Goal: Task Accomplishment & Management: Complete application form

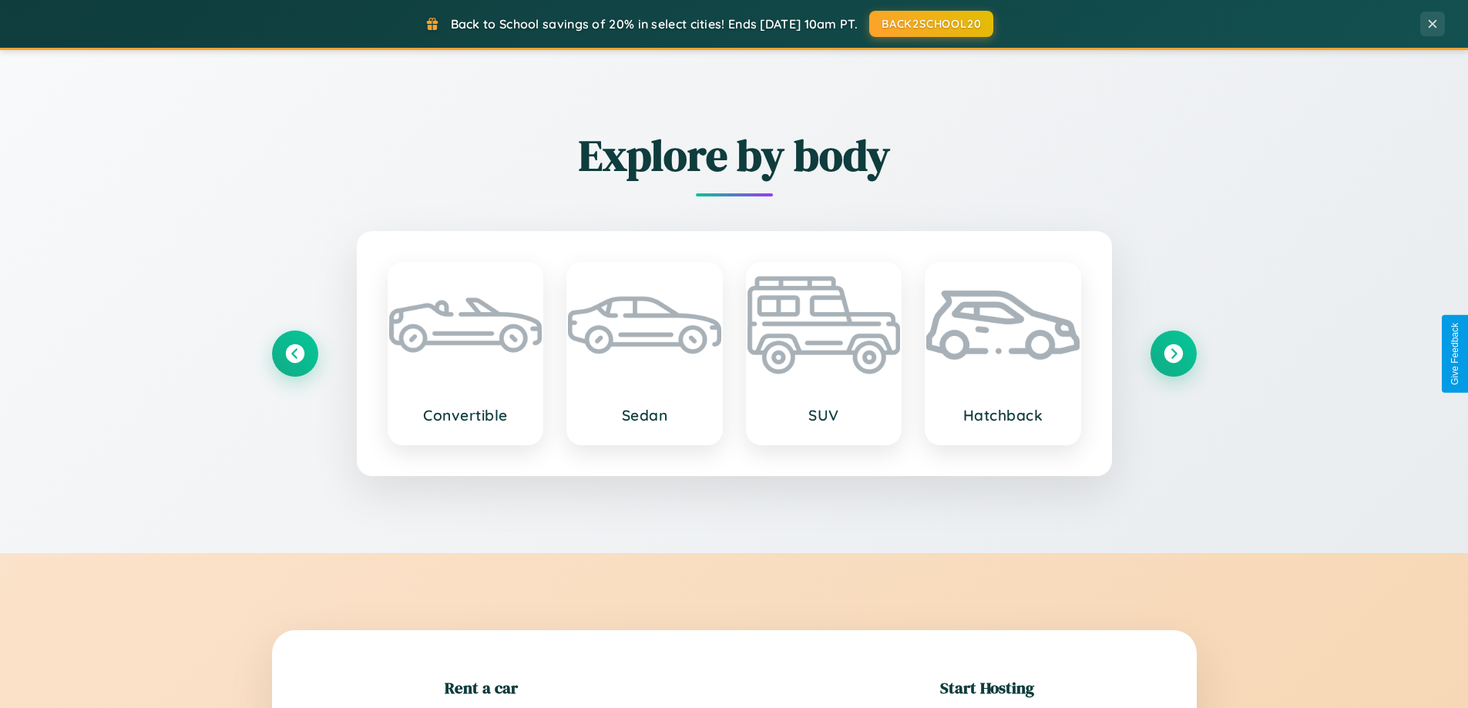
scroll to position [333, 0]
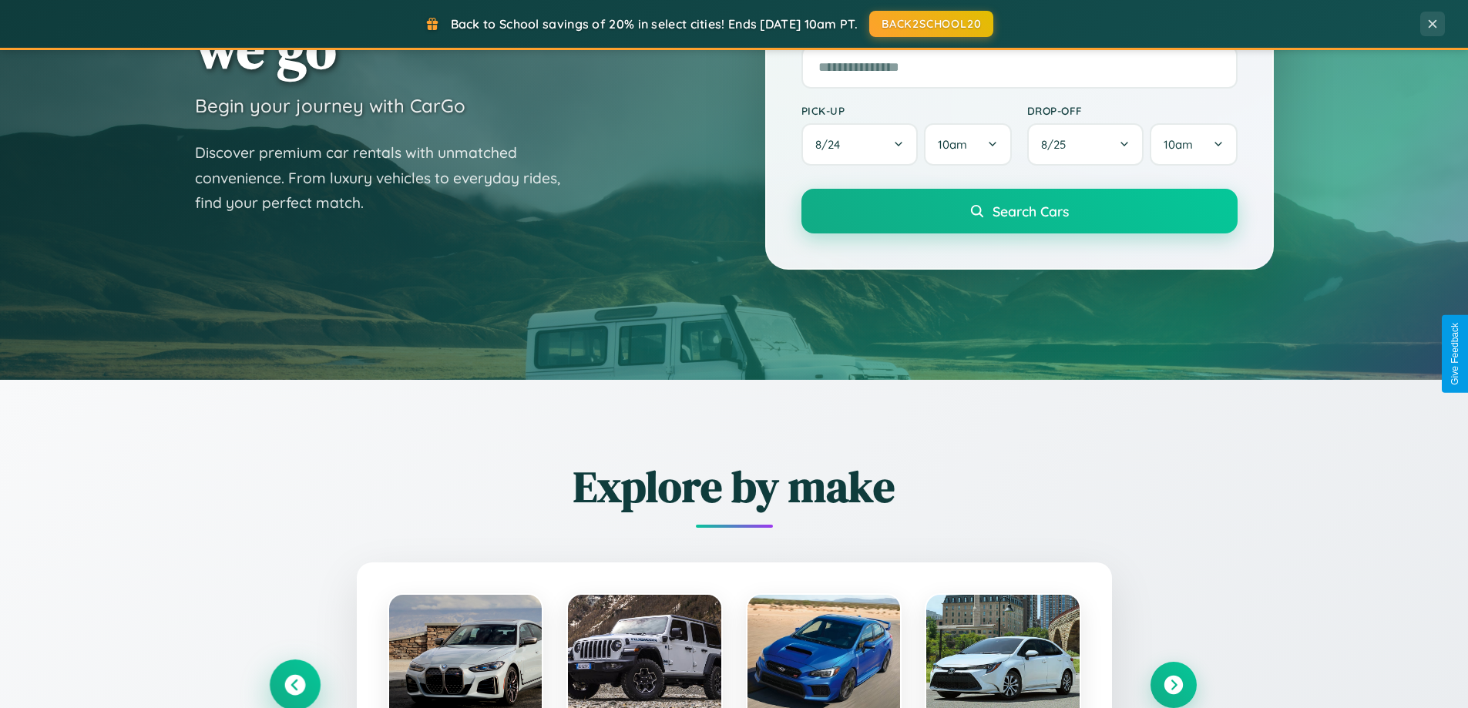
click at [294, 685] on icon at bounding box center [294, 685] width 21 height 21
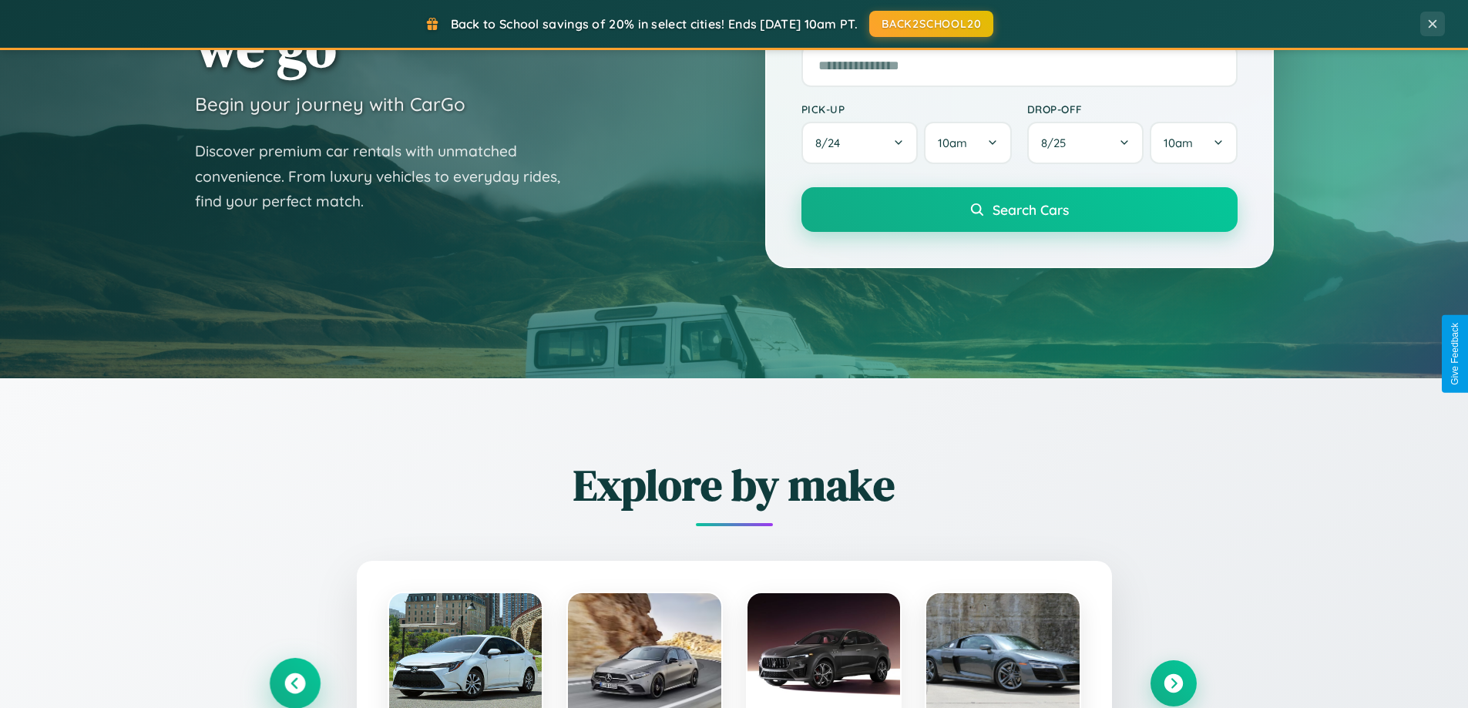
scroll to position [1061, 0]
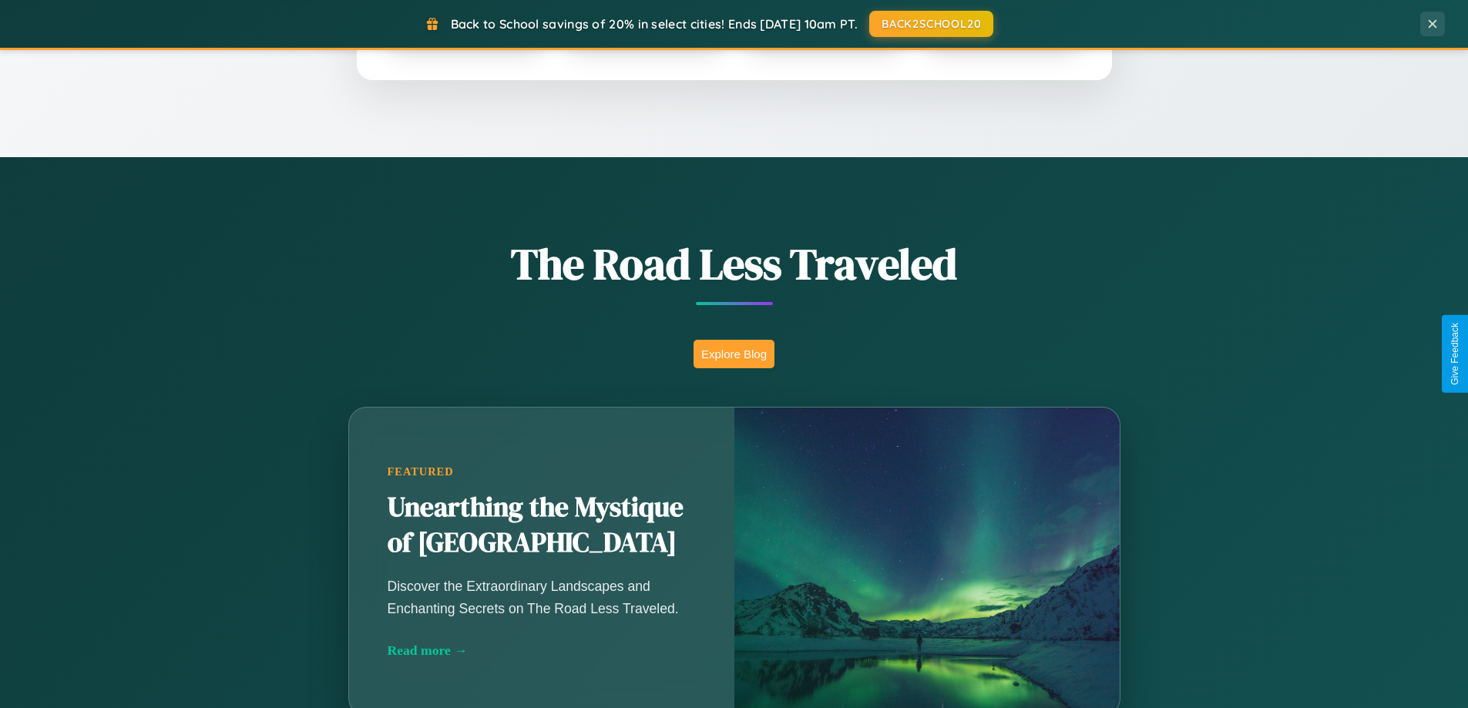
click at [734, 354] on button "Explore Blog" at bounding box center [734, 354] width 81 height 29
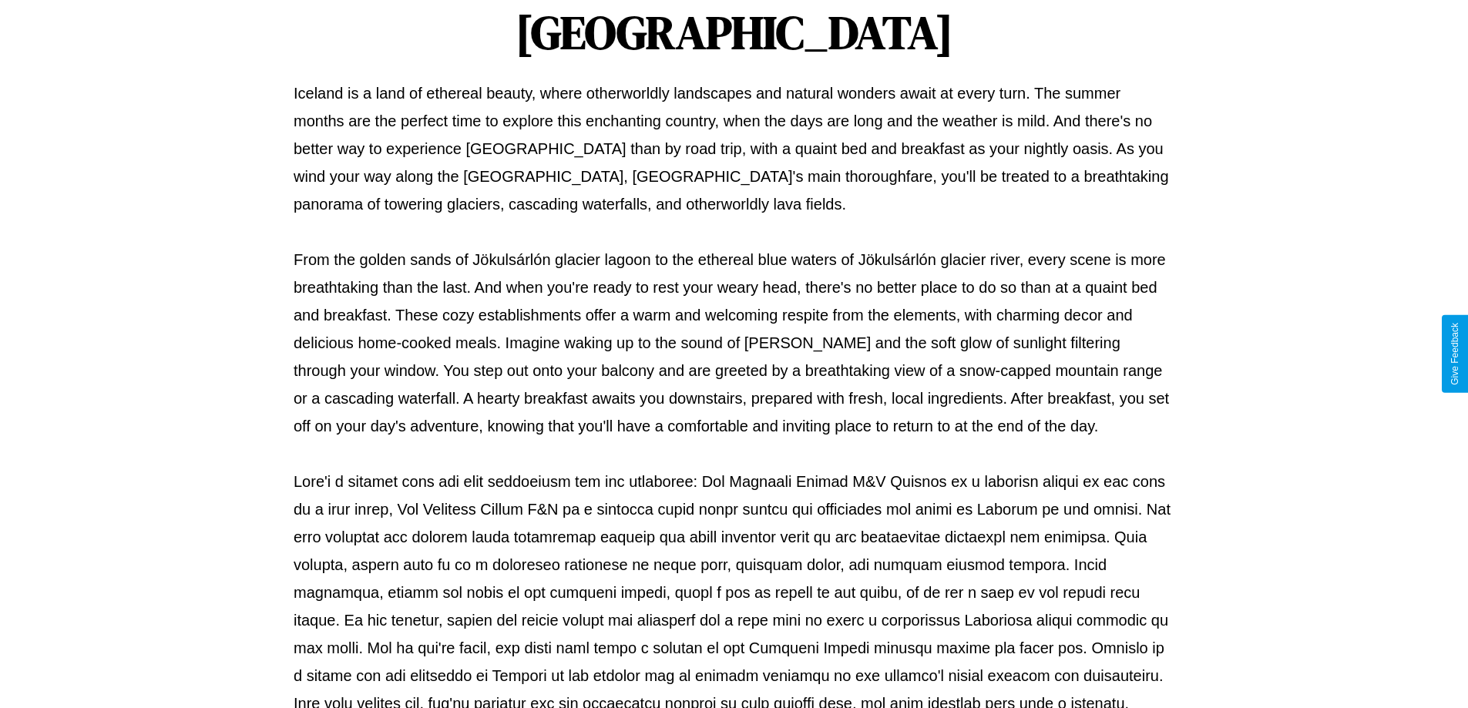
scroll to position [499, 0]
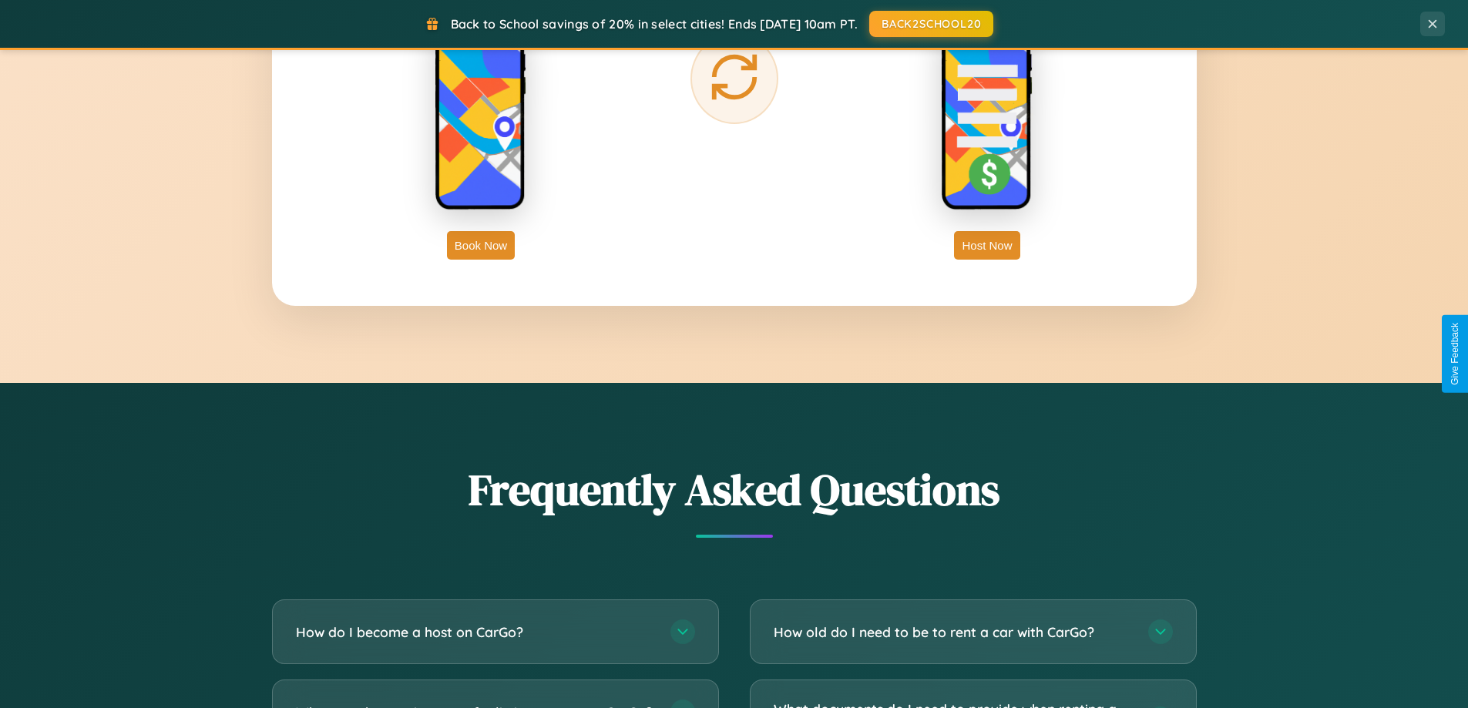
scroll to position [2966, 0]
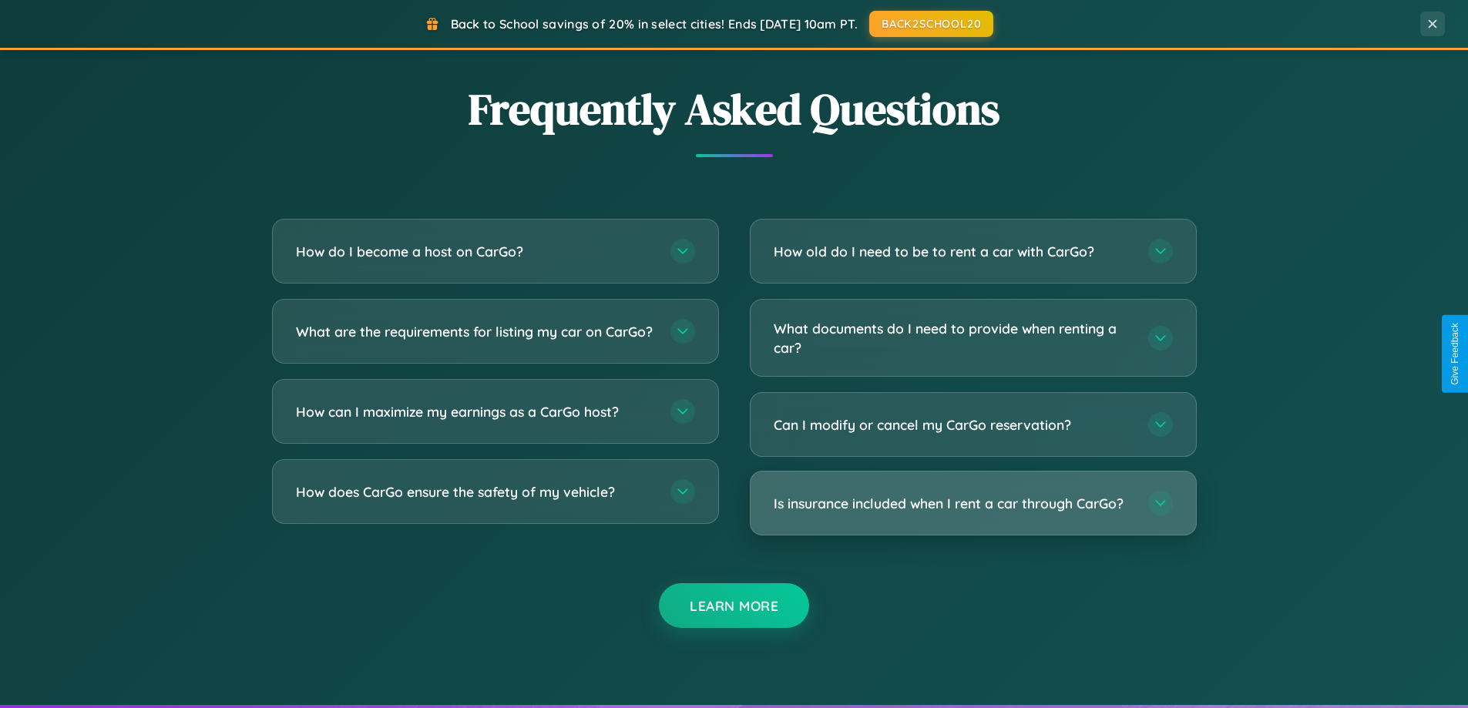
click at [973, 503] on h3 "Is insurance included when I rent a car through CarGo?" at bounding box center [953, 503] width 359 height 19
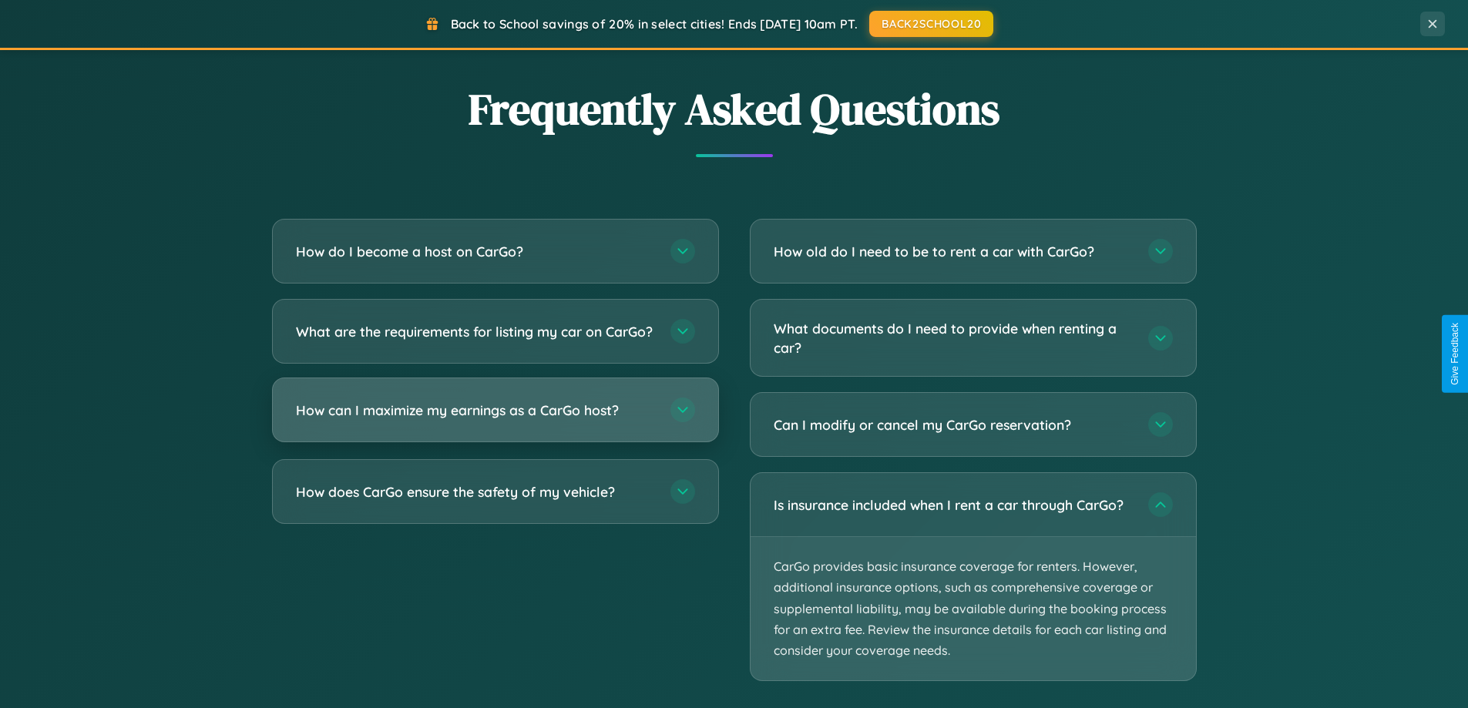
click at [495, 420] on h3 "How can I maximize my earnings as a CarGo host?" at bounding box center [475, 410] width 359 height 19
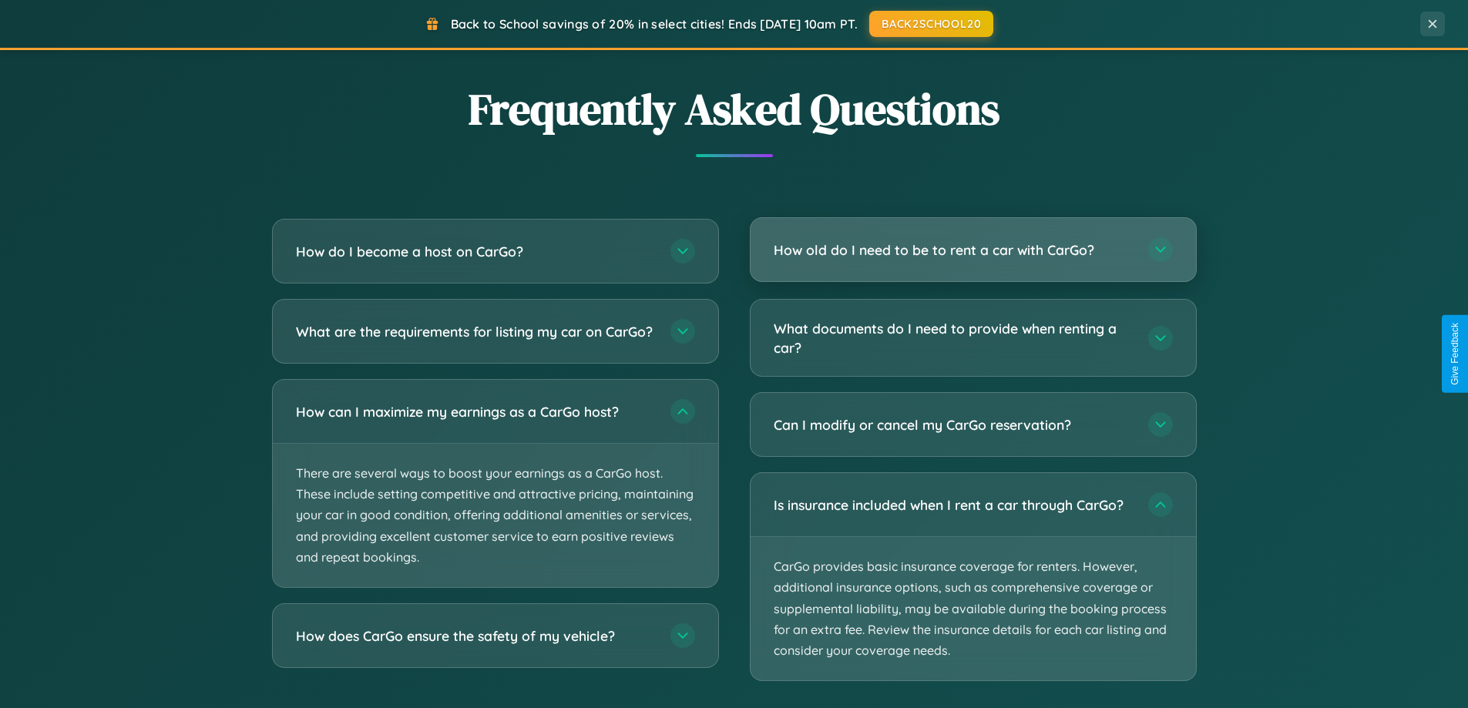
click at [973, 251] on h3 "How old do I need to be to rent a car with CarGo?" at bounding box center [953, 250] width 359 height 19
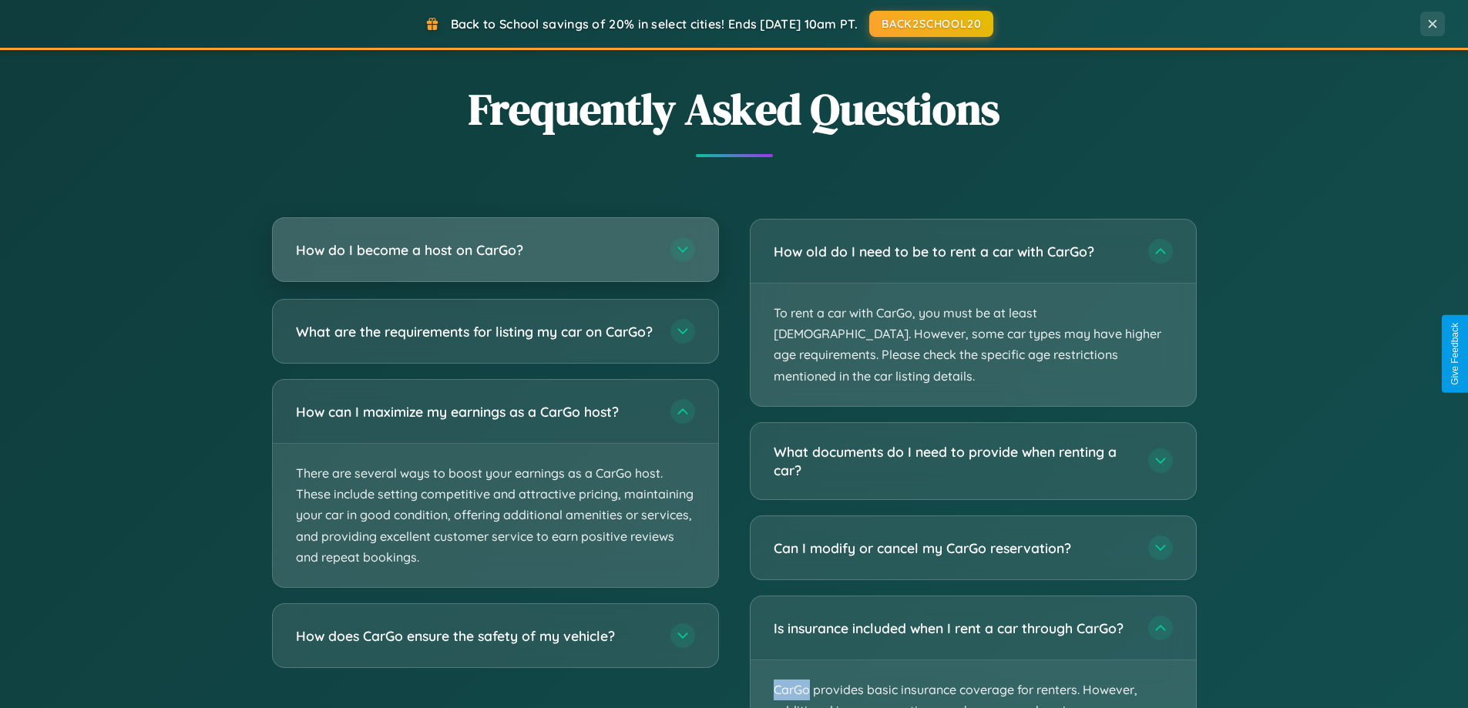
click at [495, 251] on h3 "How do I become a host on CarGo?" at bounding box center [475, 250] width 359 height 19
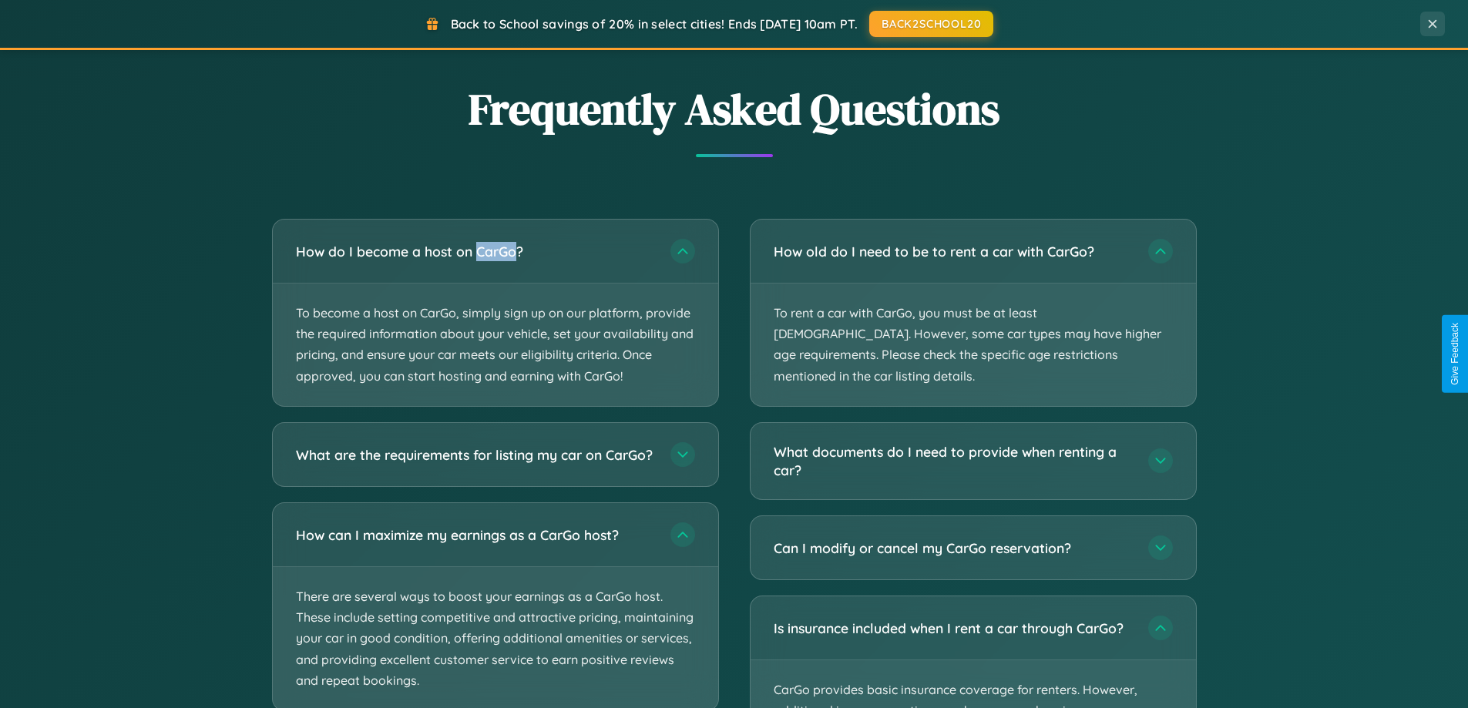
scroll to position [3063, 0]
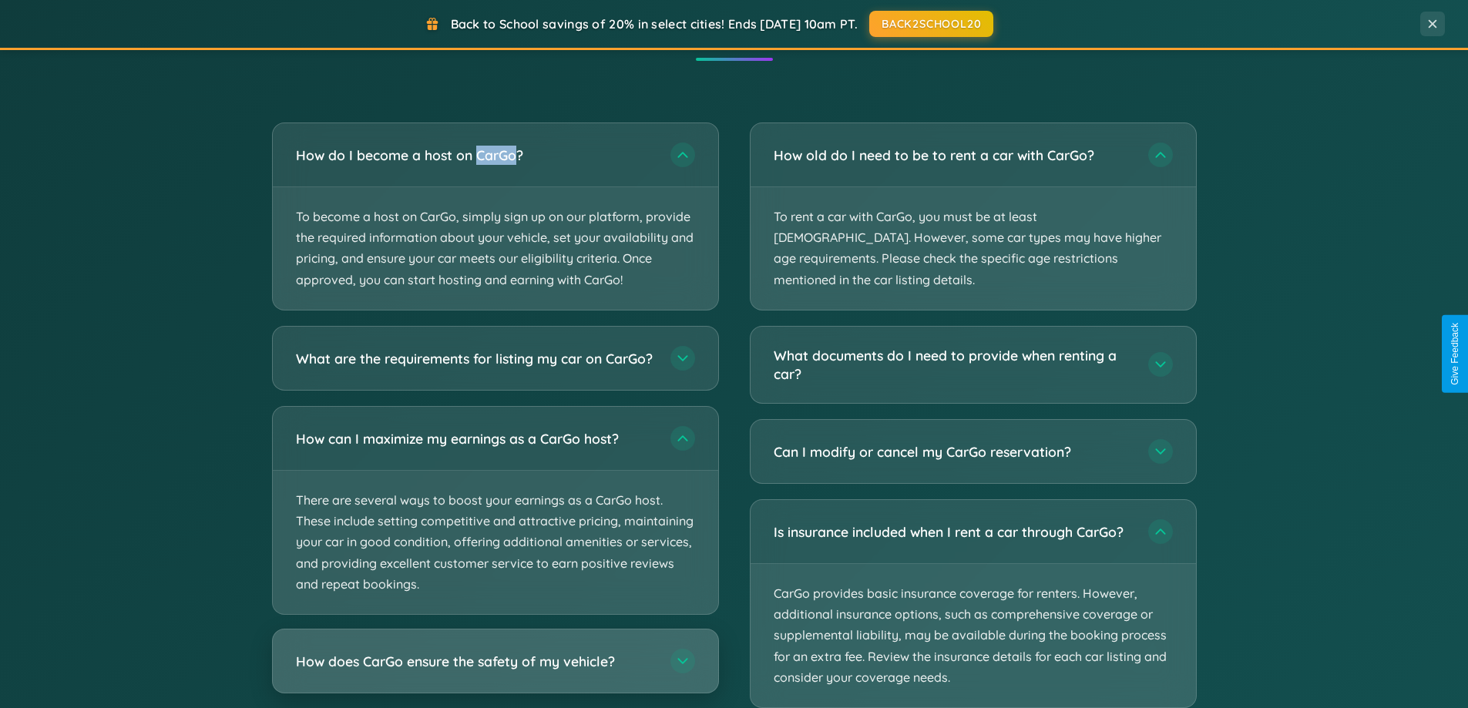
click at [495, 671] on h3 "How does CarGo ensure the safety of my vehicle?" at bounding box center [475, 660] width 359 height 19
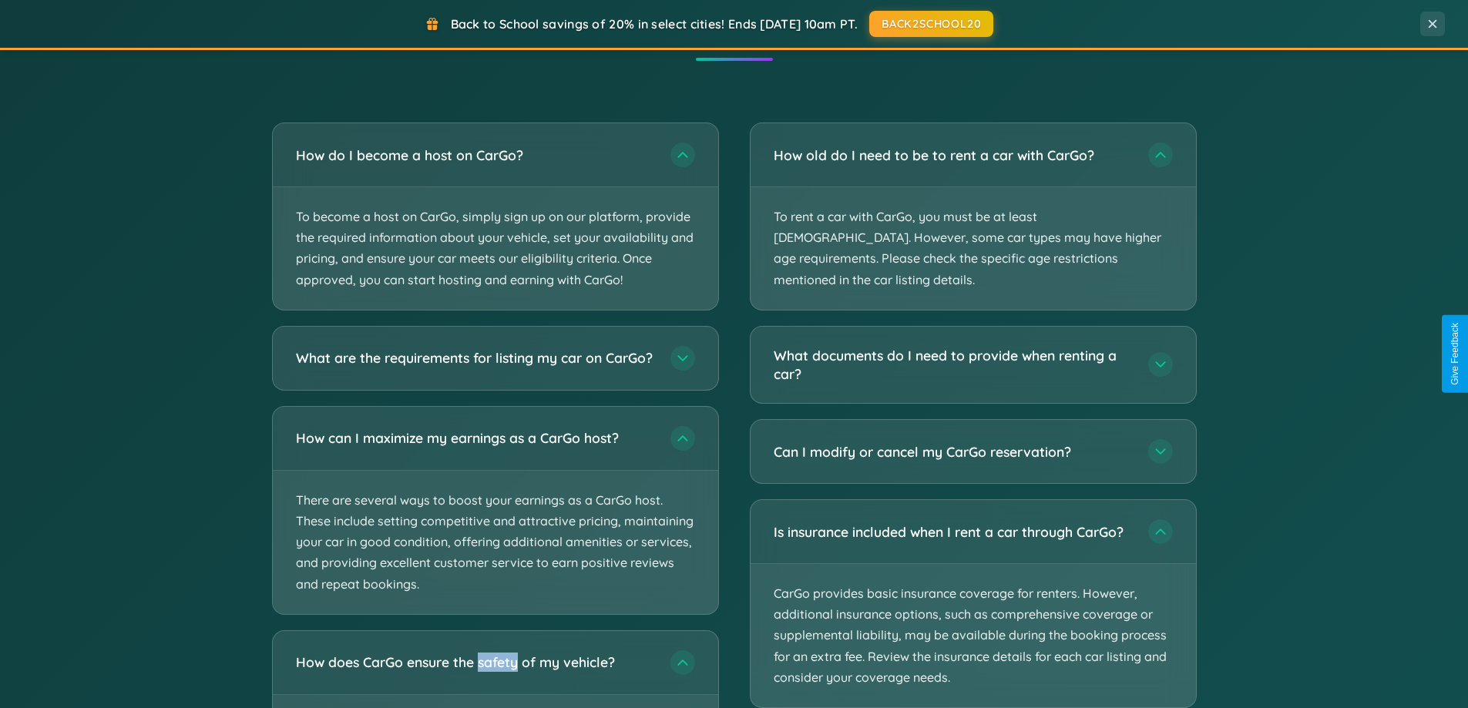
scroll to position [0, 0]
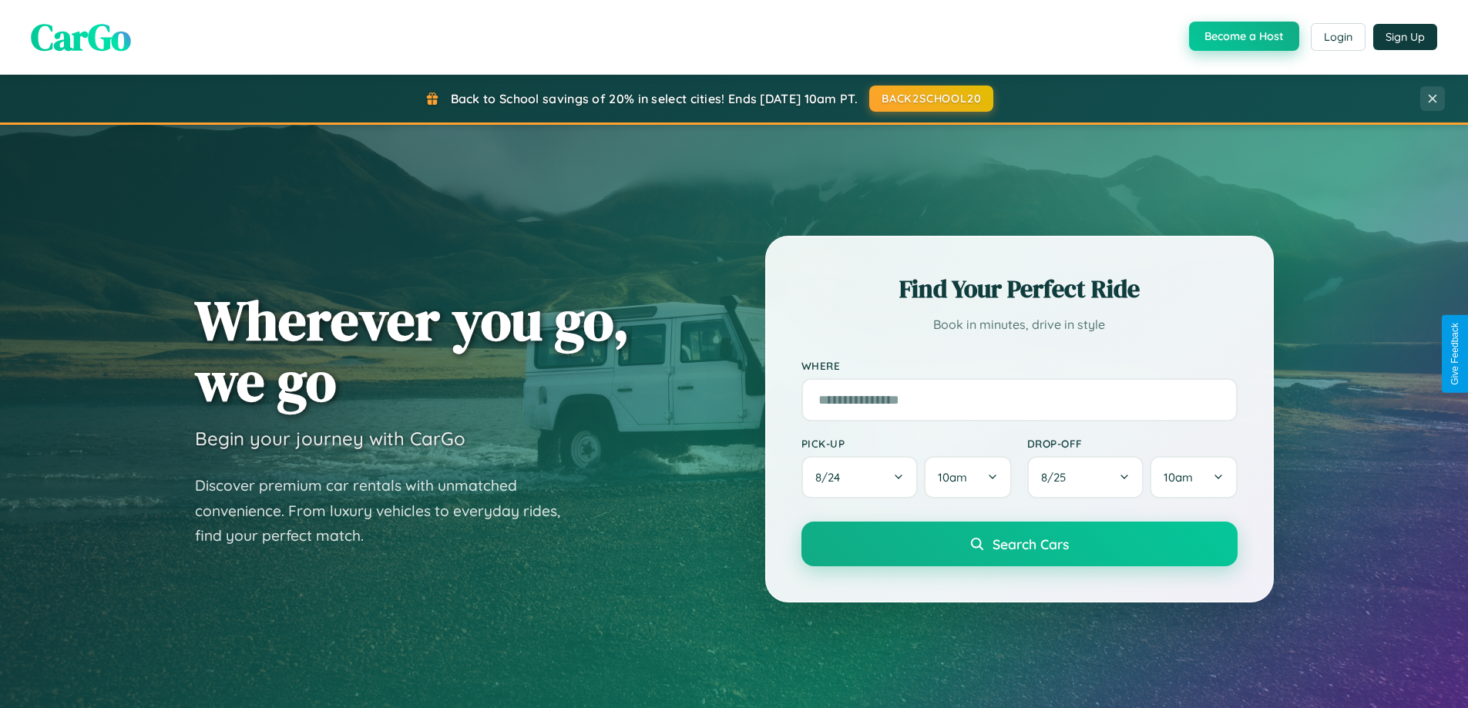
click at [1243, 36] on button "Become a Host" at bounding box center [1244, 36] width 110 height 29
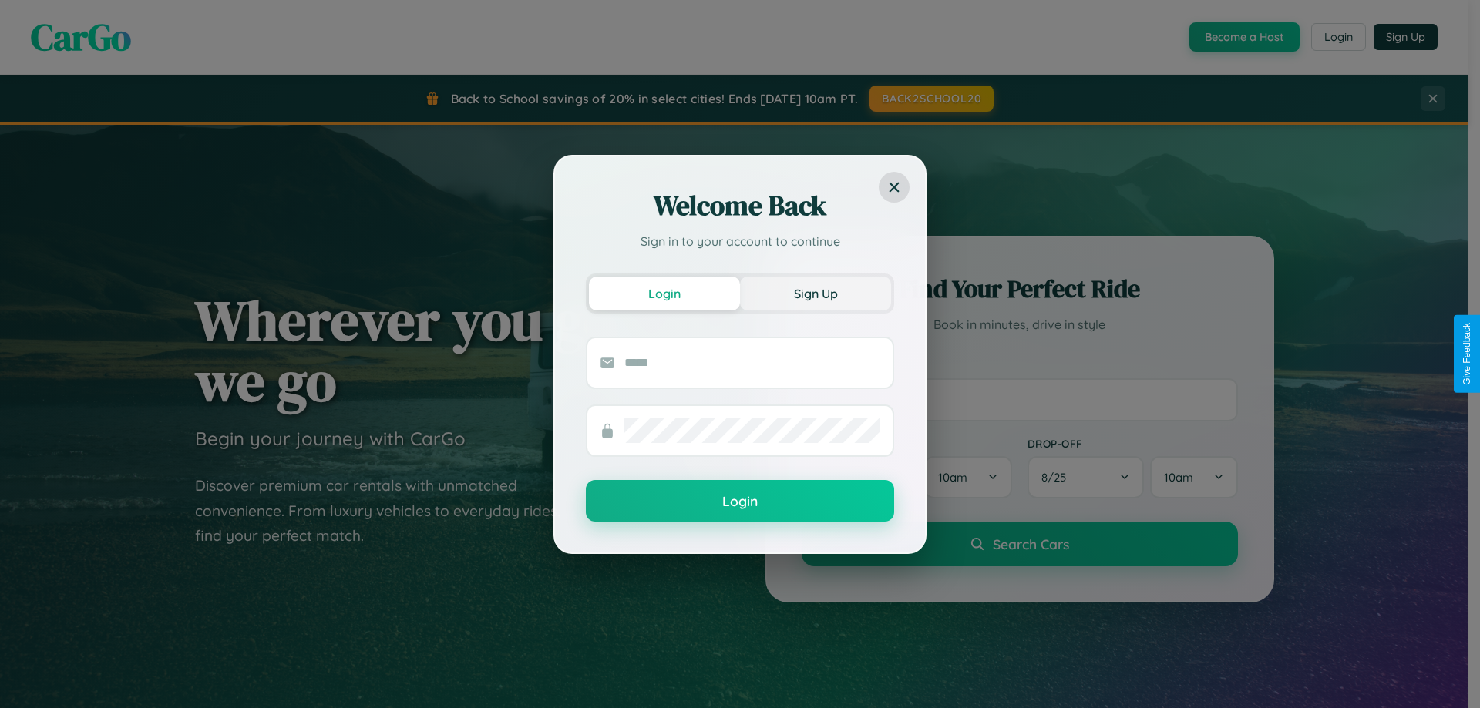
click at [816, 293] on button "Sign Up" at bounding box center [815, 294] width 151 height 34
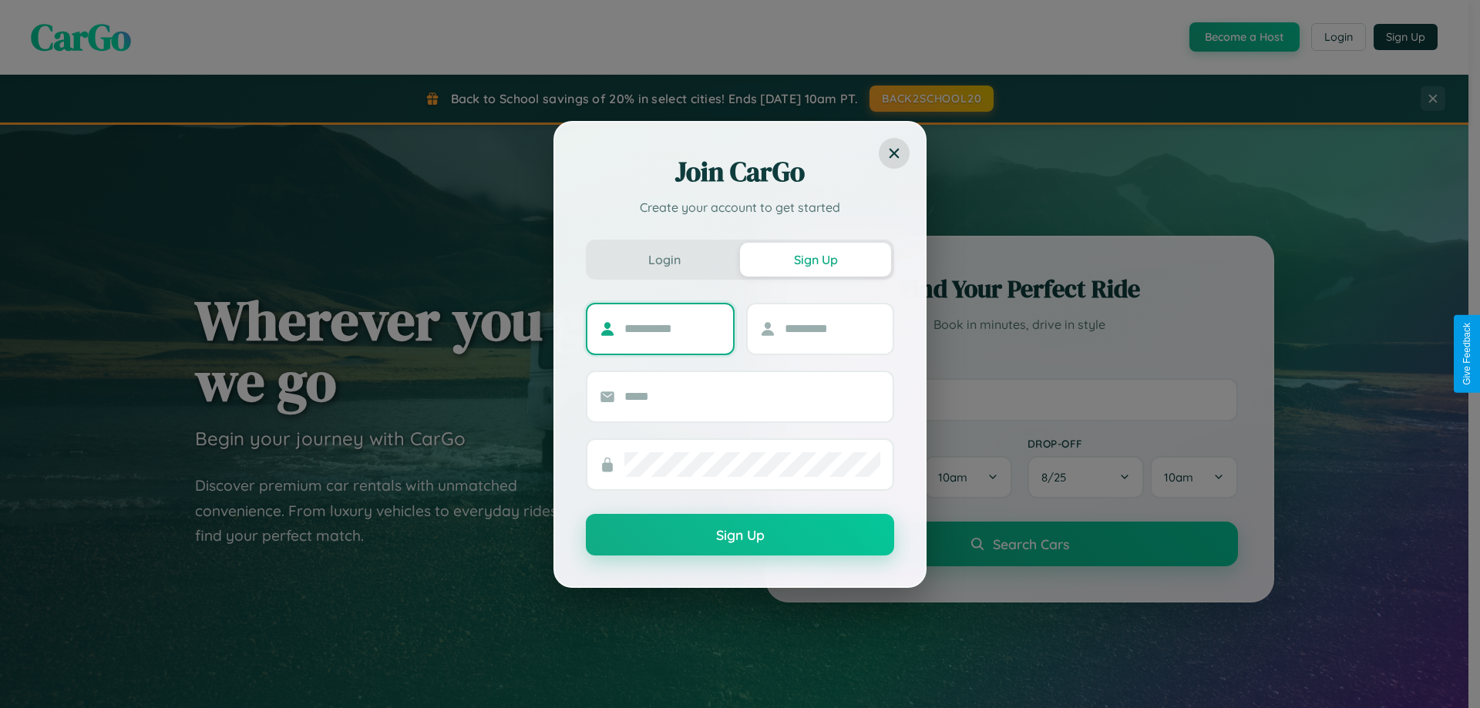
click at [672, 328] on input "text" at bounding box center [672, 329] width 96 height 25
type input "********"
click at [832, 328] on input "text" at bounding box center [833, 329] width 96 height 25
type input "*****"
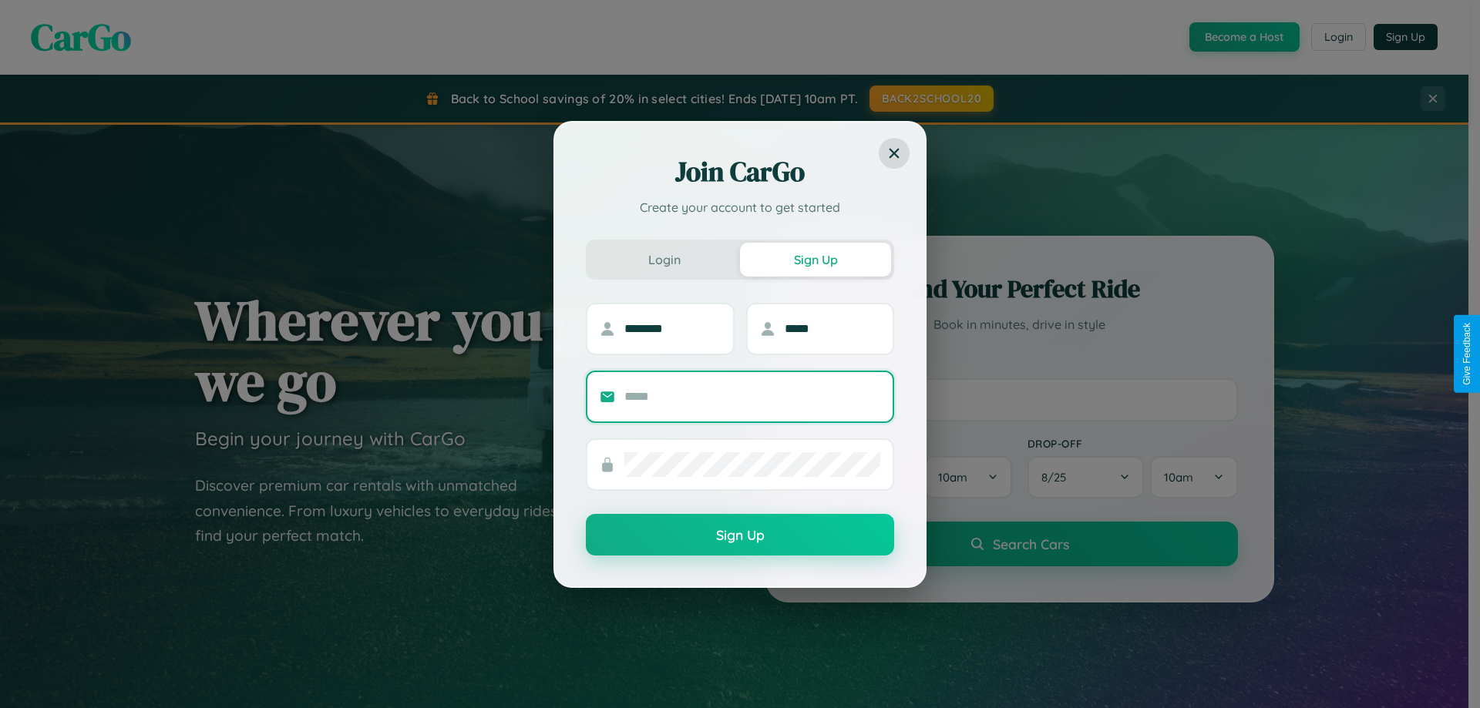
click at [752, 396] on input "text" at bounding box center [752, 397] width 256 height 25
type input "**********"
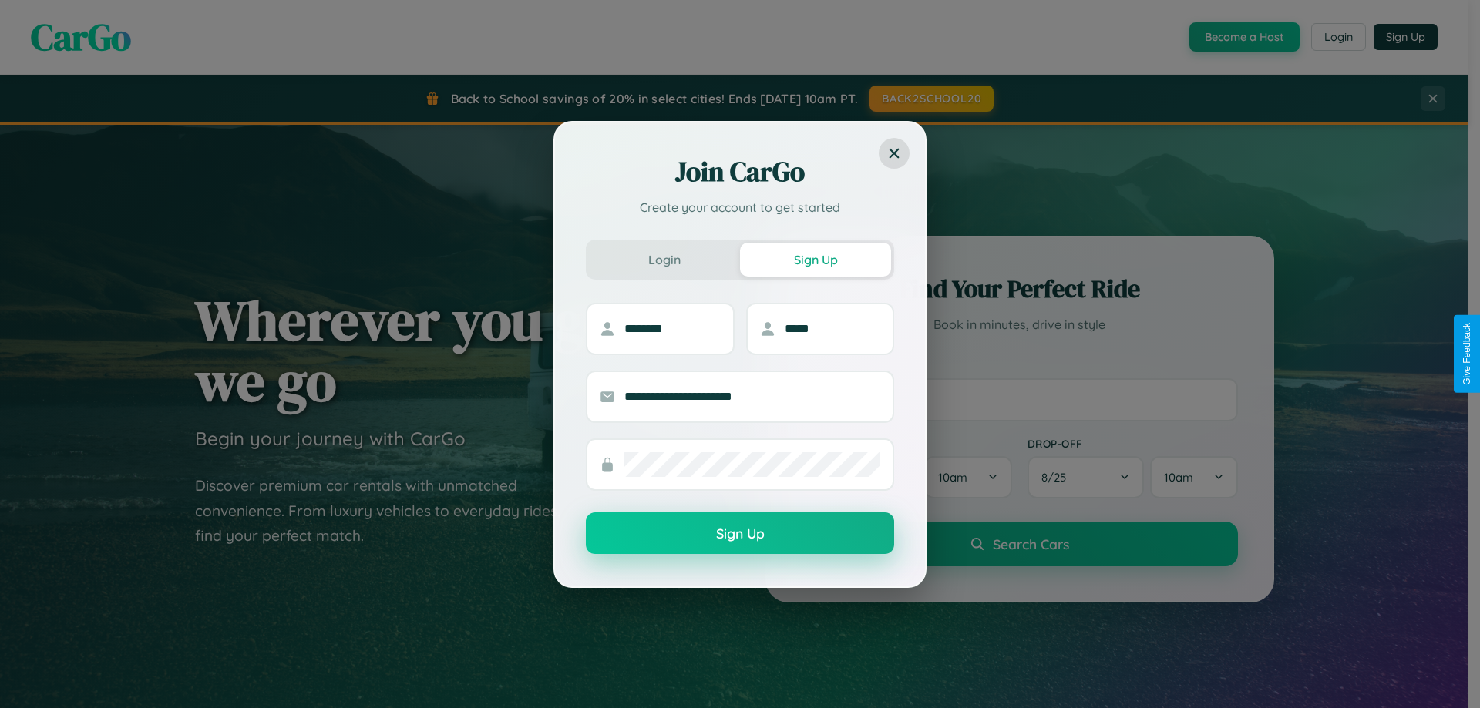
click at [740, 534] on button "Sign Up" at bounding box center [740, 534] width 308 height 42
